Goal: Task Accomplishment & Management: Use online tool/utility

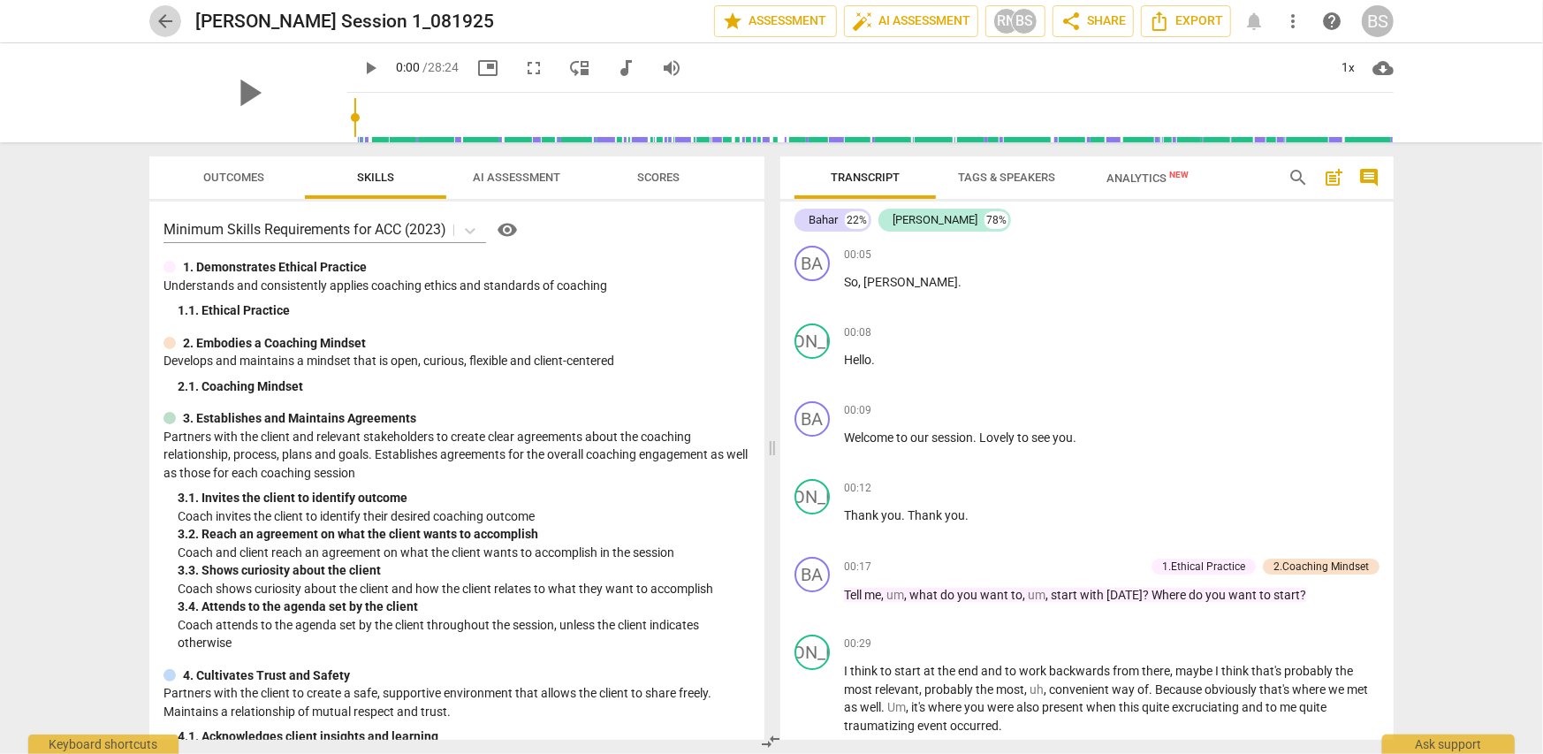
click at [163, 19] on span "arrow_back" at bounding box center [165, 21] width 21 height 21
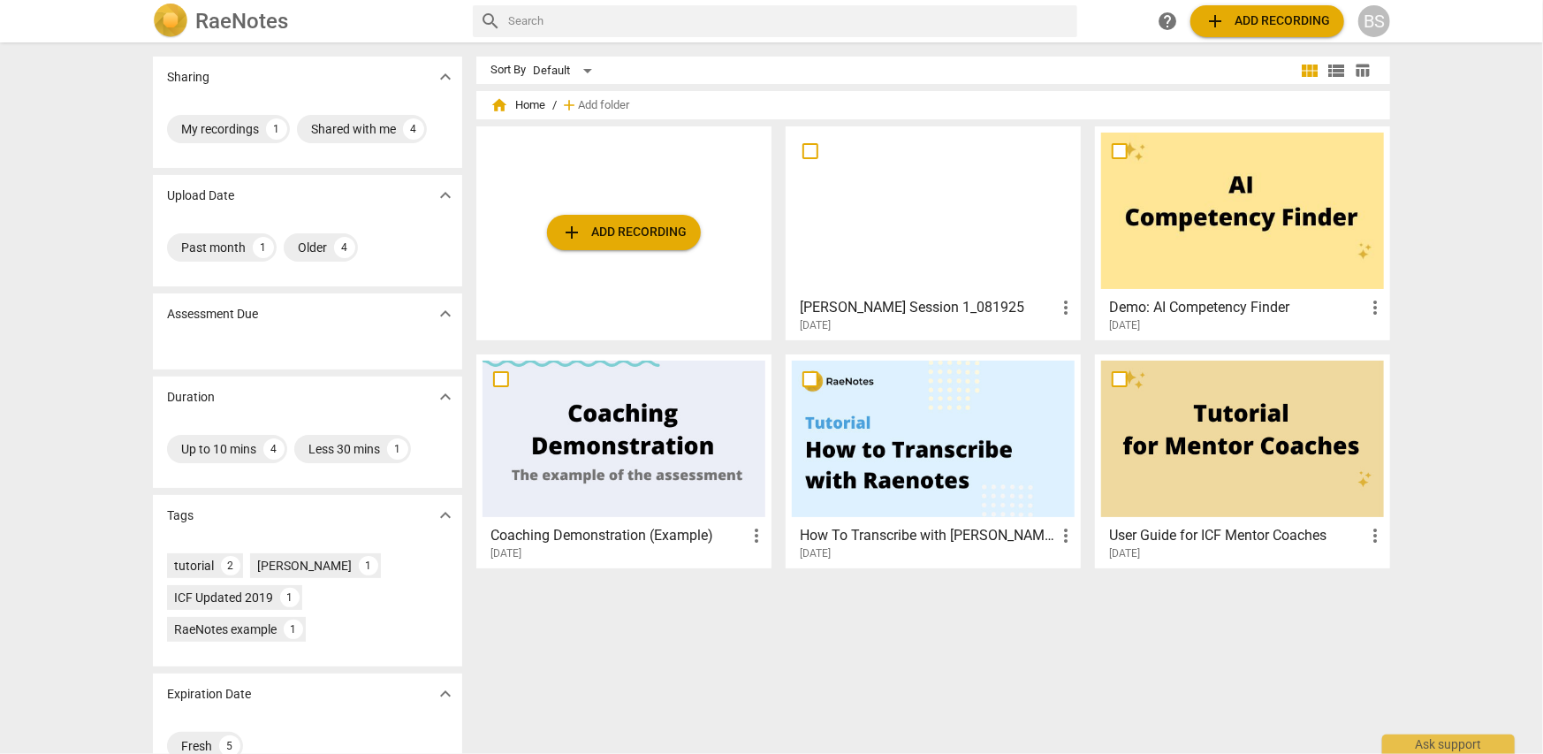
click at [593, 235] on span "add Add recording" at bounding box center [623, 232] width 125 height 21
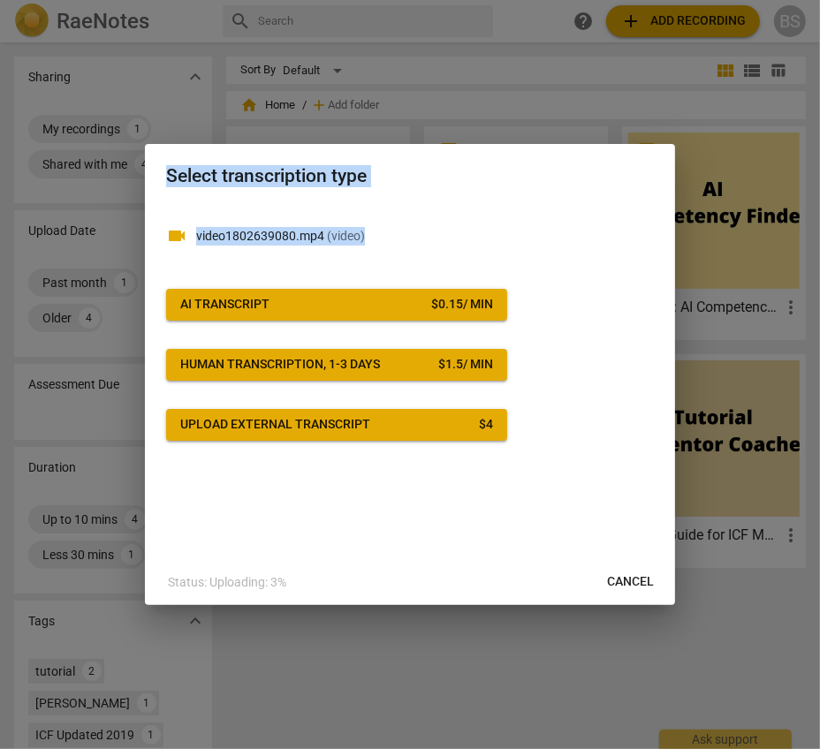
drag, startPoint x: 449, startPoint y: 223, endPoint x: 443, endPoint y: 117, distance: 106.2
click at [443, 117] on div "Select transcription type videocam video1802639080.mp4 ( video ) AI Transcript …" at bounding box center [410, 374] width 820 height 749
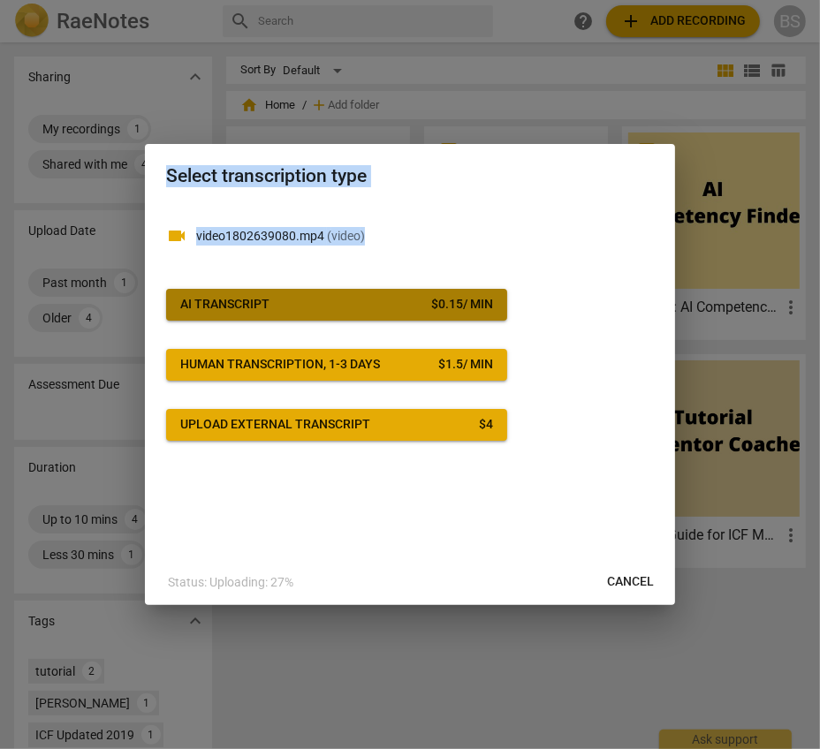
click at [431, 301] on div "$ 0.15 / min" at bounding box center [462, 305] width 62 height 18
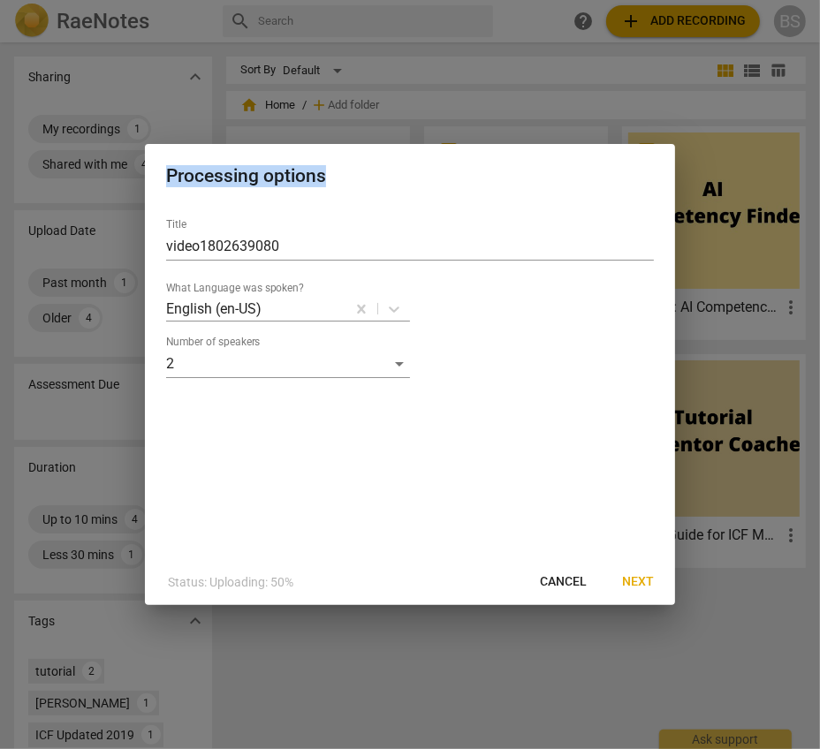
click at [633, 587] on span "Next" at bounding box center [638, 582] width 32 height 18
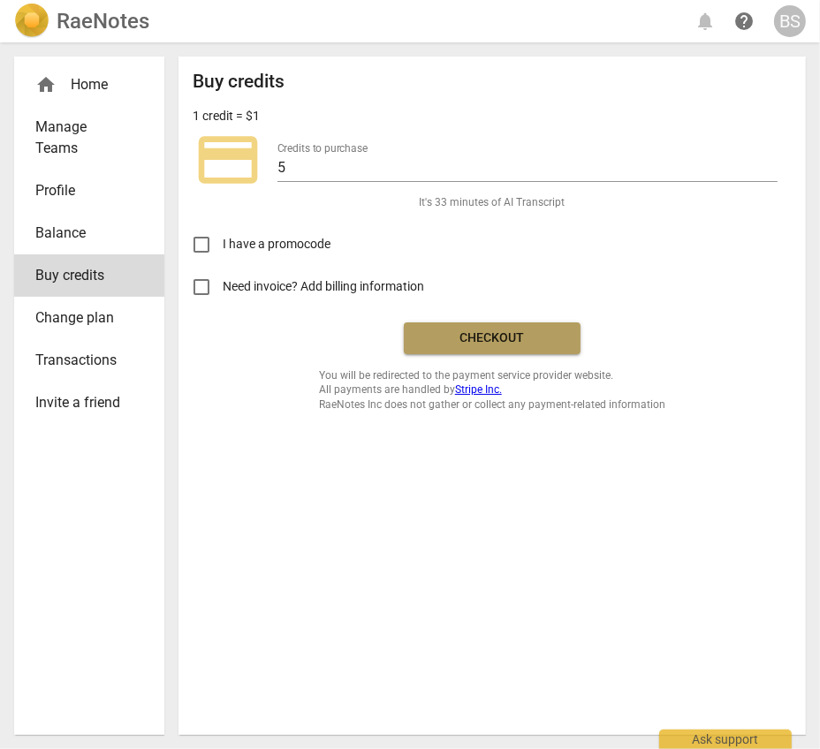
click at [503, 337] on span "Checkout" at bounding box center [492, 339] width 148 height 18
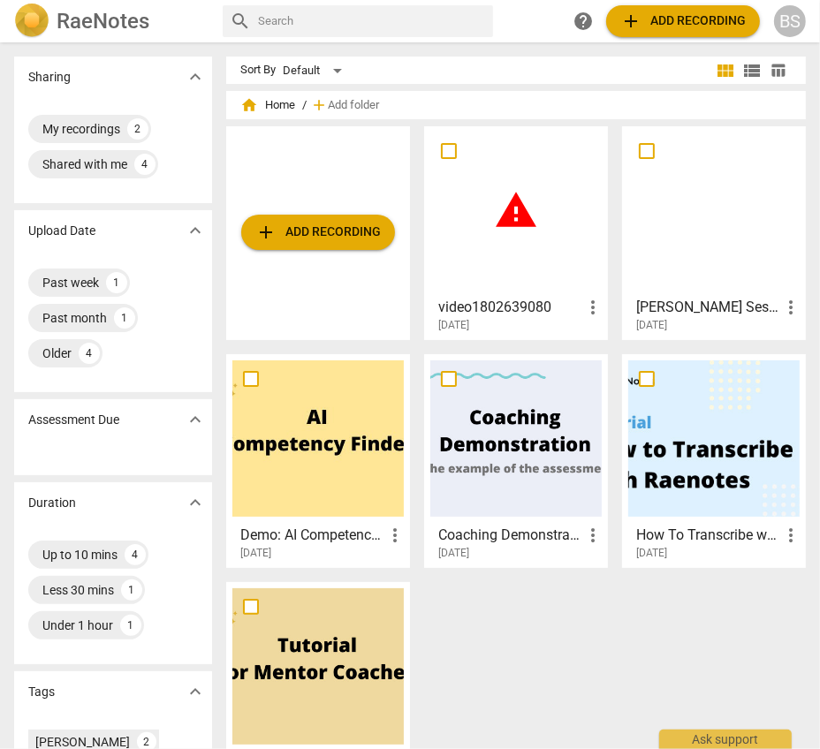
click at [517, 215] on span "warning" at bounding box center [516, 210] width 44 height 44
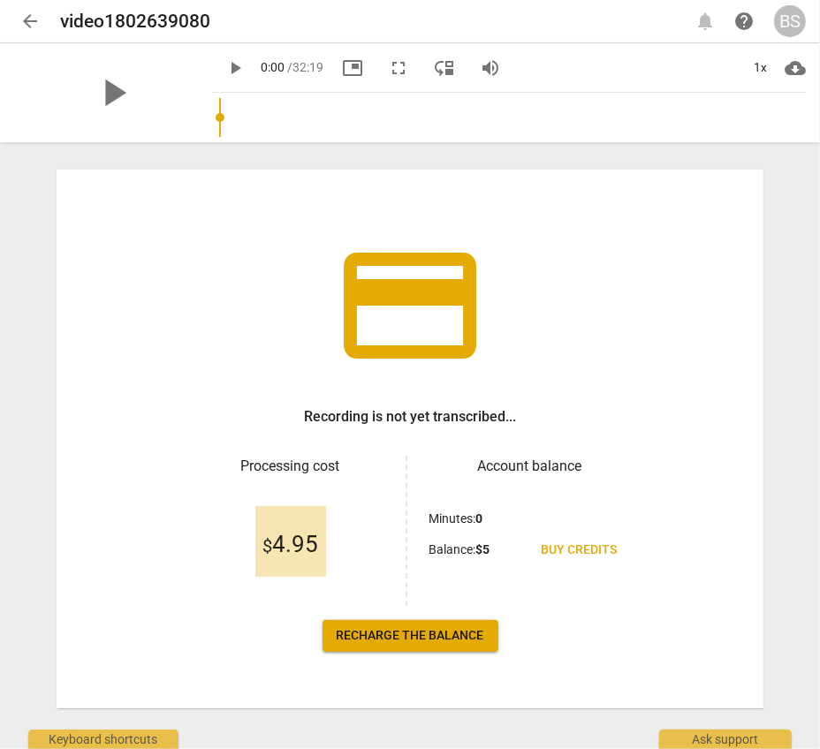
scroll to position [47, 0]
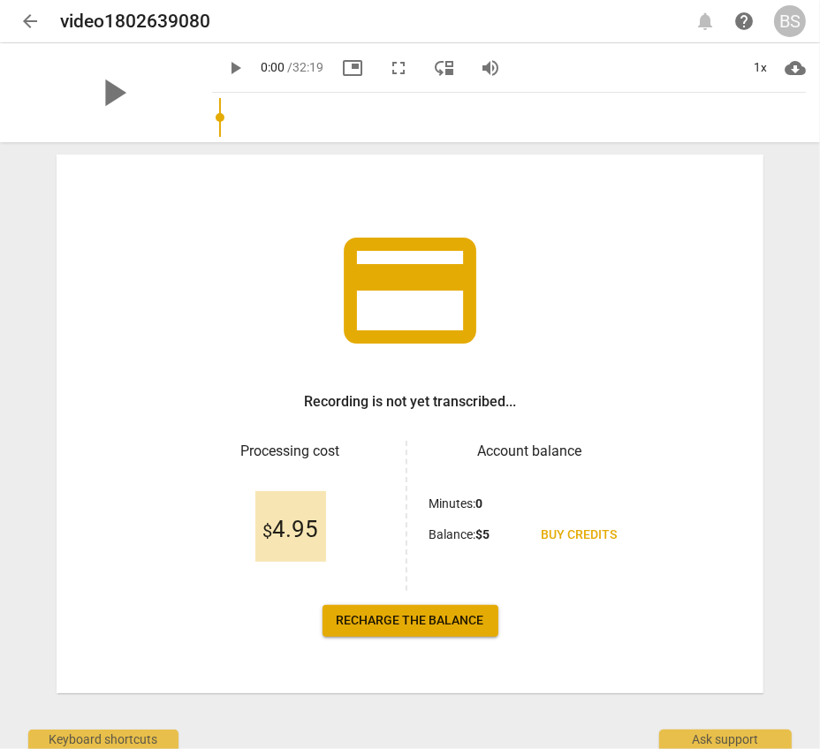
click at [28, 22] on span "arrow_back" at bounding box center [29, 21] width 21 height 21
